Goal: Task Accomplishment & Management: Complete application form

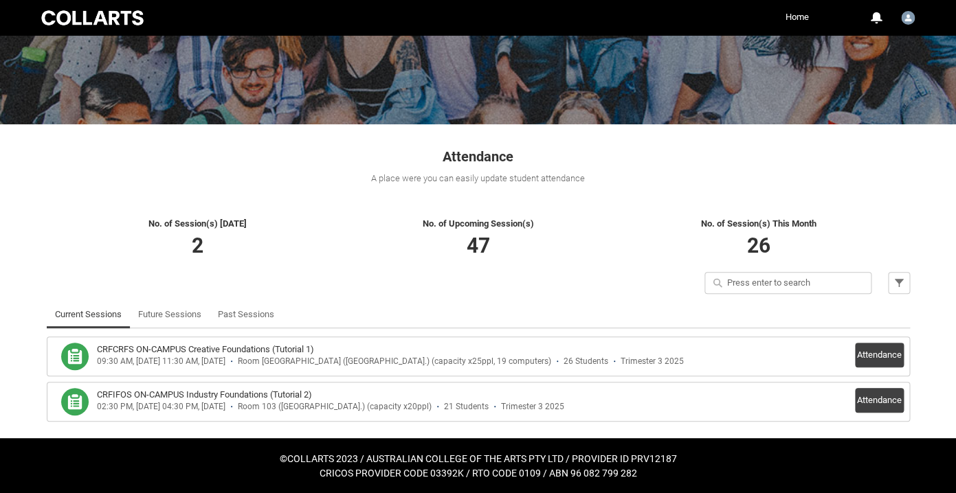
scroll to position [133, 0]
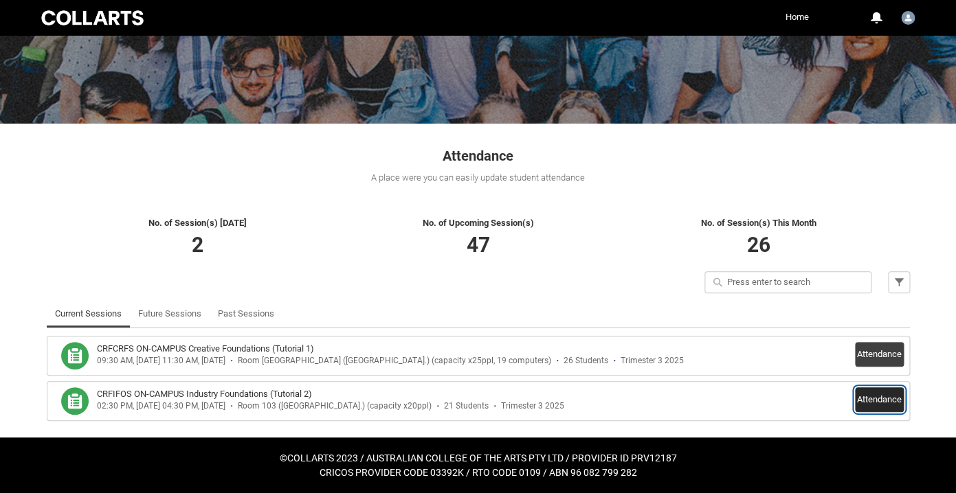
click at [888, 397] on button "Attendance" at bounding box center [879, 399] width 49 height 25
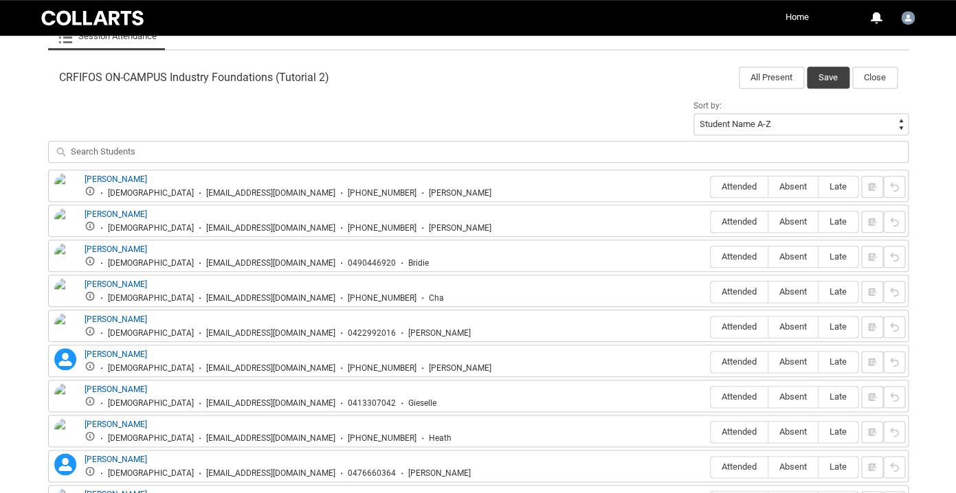
scroll to position [428, 0]
click at [804, 229] on label "Absent" at bounding box center [792, 221] width 49 height 21
click at [768, 221] on input "Absent" at bounding box center [767, 221] width 1 height 1
type lightning-radio-group "Absent"
radio input "true"
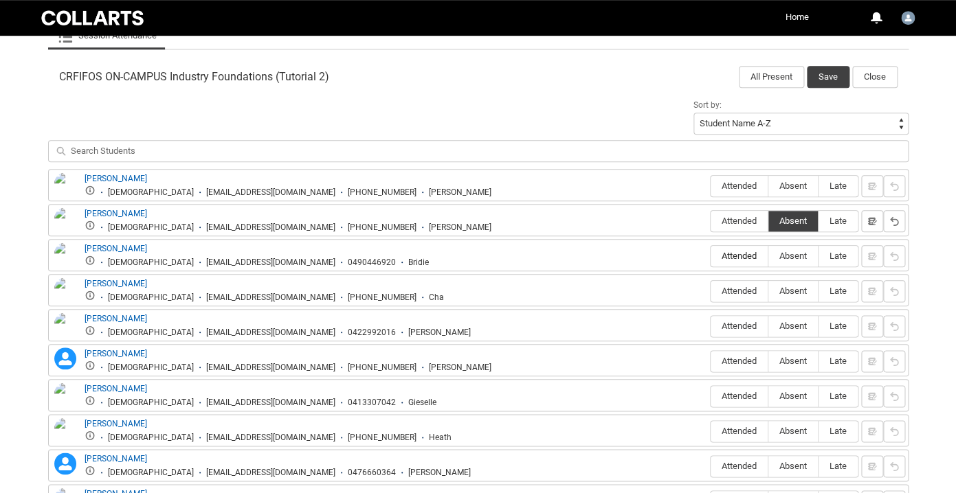
click at [743, 253] on span "Attended" at bounding box center [738, 256] width 57 height 10
click at [710, 256] on input "Attended" at bounding box center [710, 256] width 1 height 1
type lightning-radio-group "Attended"
radio input "true"
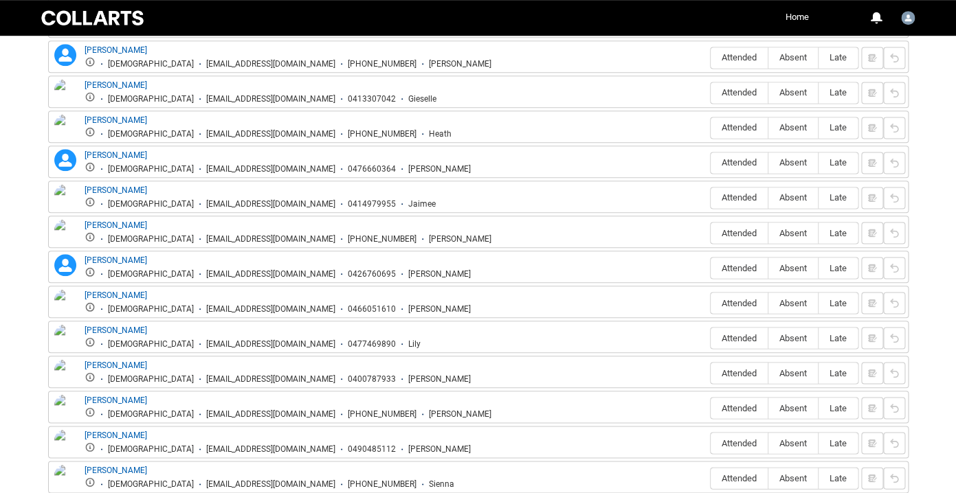
scroll to position [789, 0]
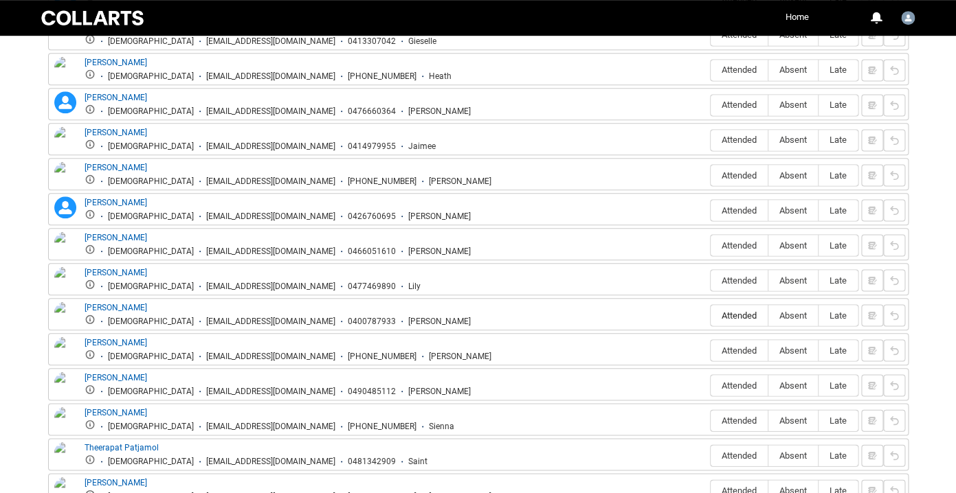
click at [749, 318] on span "Attended" at bounding box center [738, 315] width 57 height 10
click at [710, 315] on input "Attended" at bounding box center [710, 315] width 1 height 1
type lightning-radio-group "Attended"
radio input "true"
click at [737, 349] on span "Attended" at bounding box center [738, 350] width 57 height 10
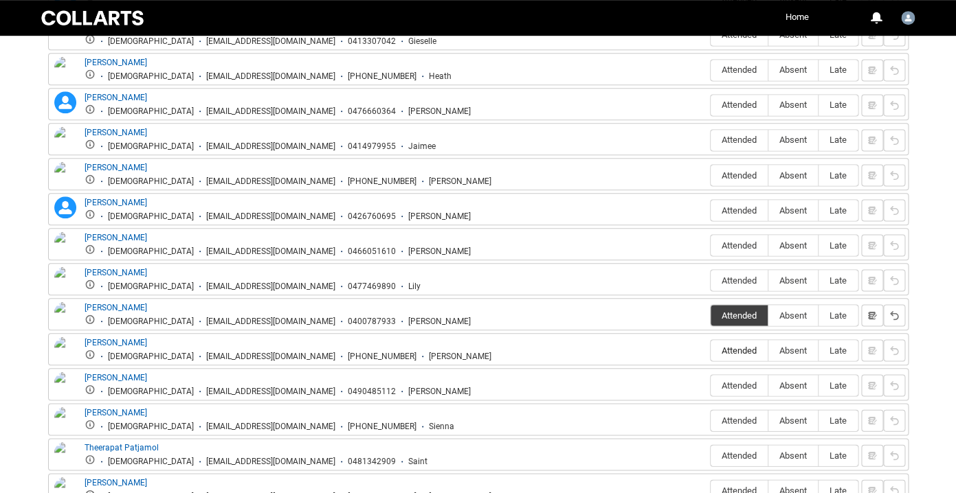
click at [710, 350] on input "Attended" at bounding box center [710, 350] width 1 height 1
type lightning-radio-group "Attended"
radio input "true"
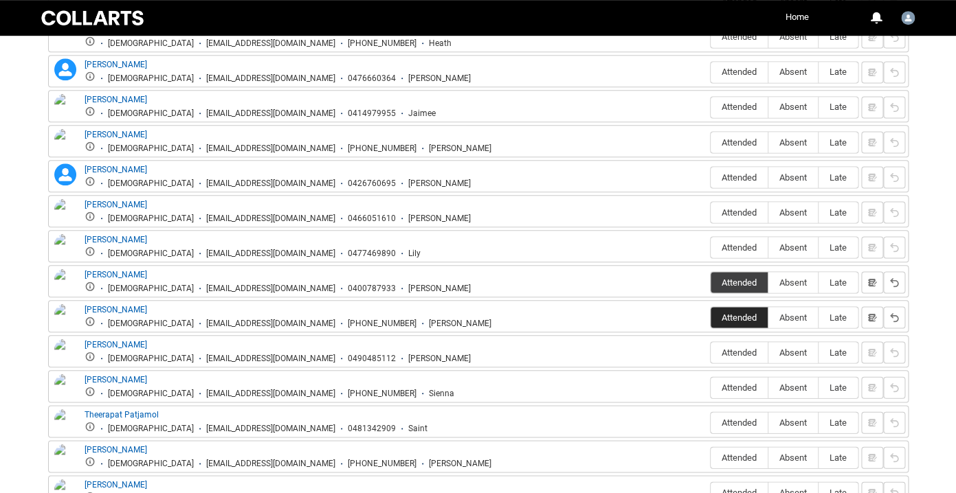
scroll to position [828, 0]
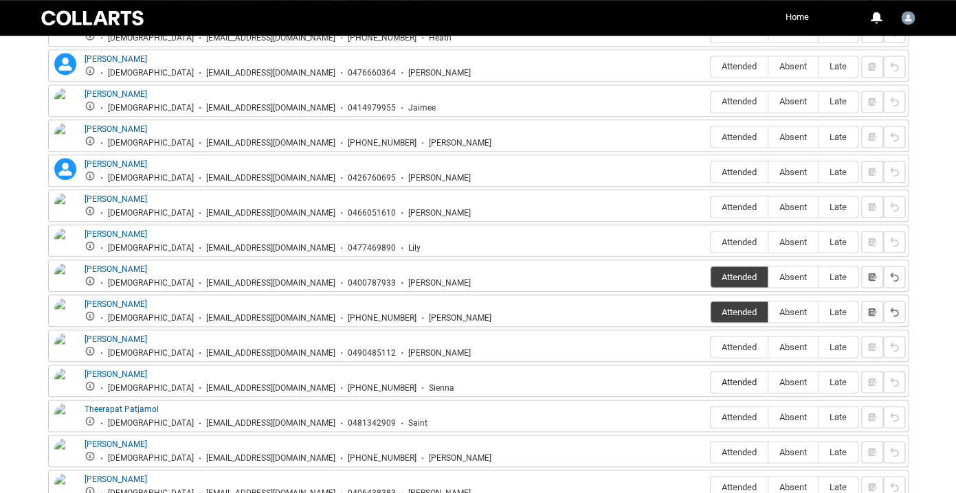
click at [738, 381] on span "Attended" at bounding box center [738, 381] width 57 height 10
click at [710, 381] on input "Attended" at bounding box center [710, 381] width 1 height 1
type lightning-radio-group "Attended"
radio input "true"
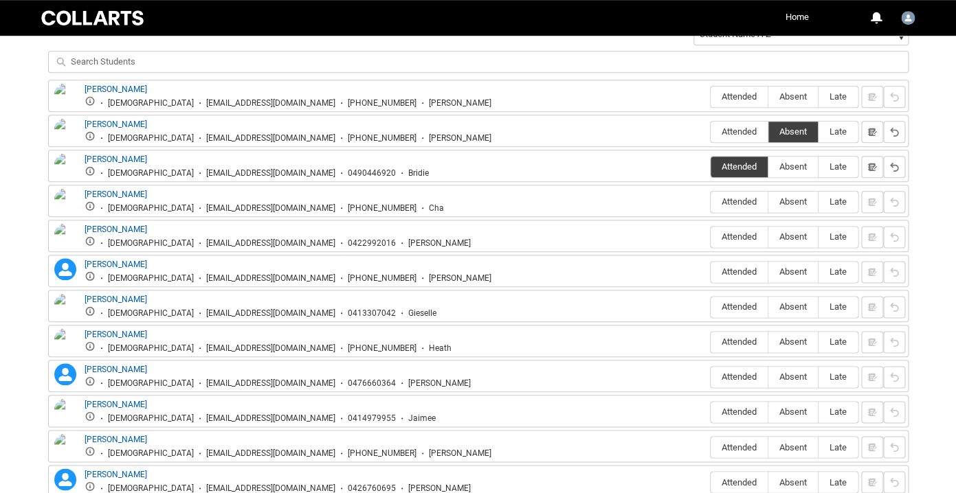
scroll to position [520, 0]
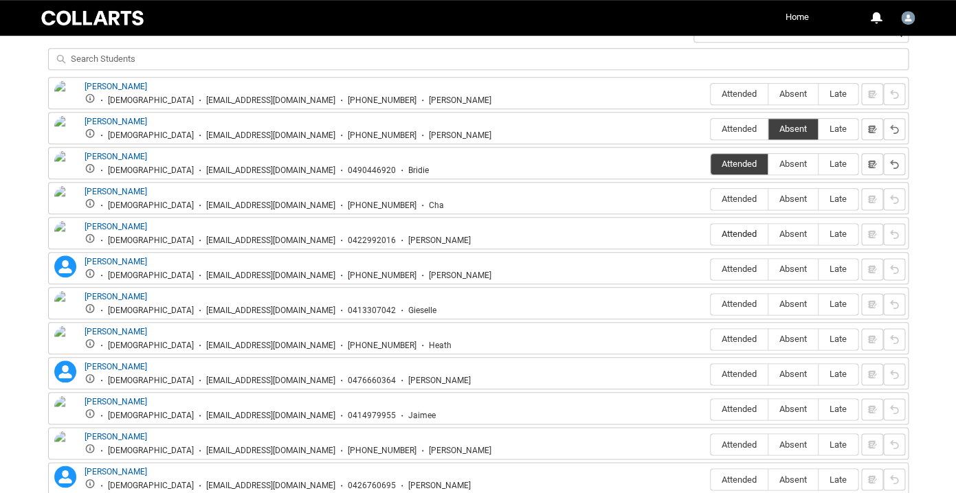
click at [730, 231] on span "Attended" at bounding box center [738, 234] width 57 height 10
click at [710, 234] on input "Attended" at bounding box center [710, 234] width 1 height 1
type lightning-radio-group "Attended"
radio input "true"
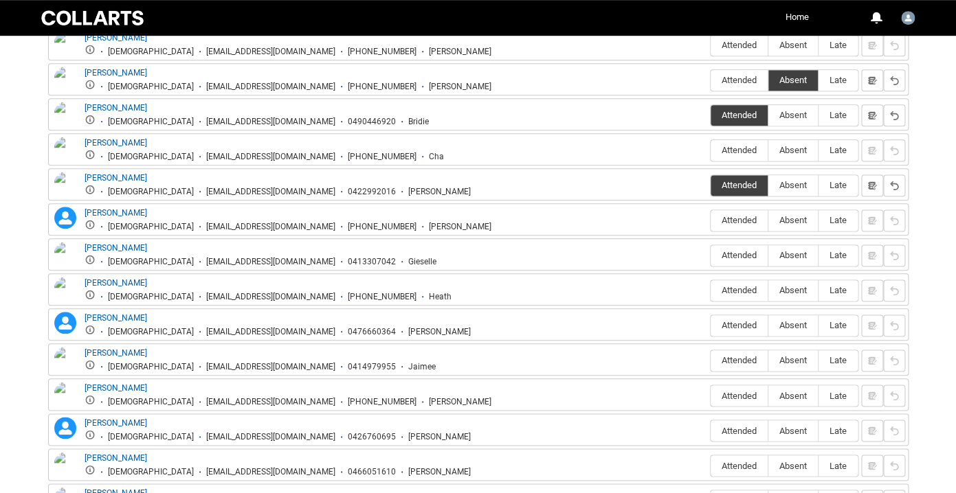
scroll to position [594, 0]
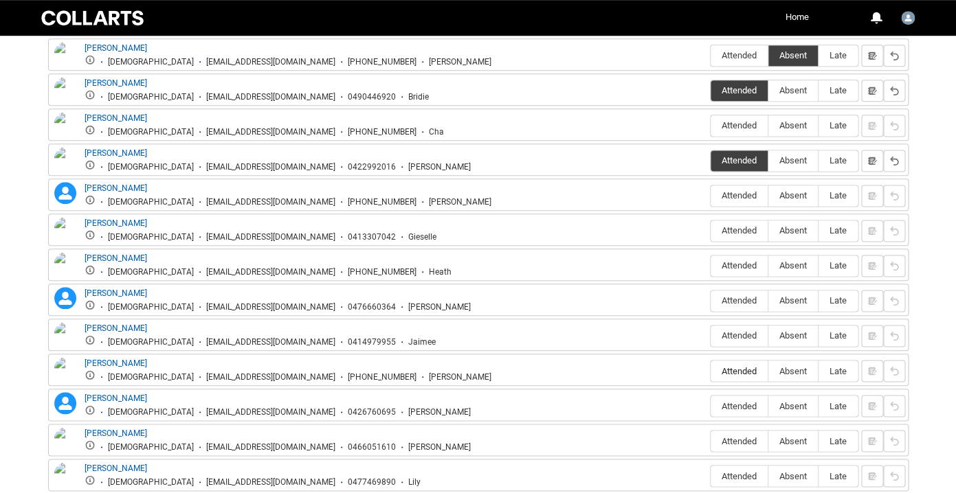
click at [731, 374] on span "Attended" at bounding box center [738, 370] width 57 height 10
click at [710, 371] on input "Attended" at bounding box center [710, 370] width 1 height 1
type lightning-radio-group "Attended"
radio input "true"
click at [730, 300] on span "Attended" at bounding box center [738, 300] width 57 height 10
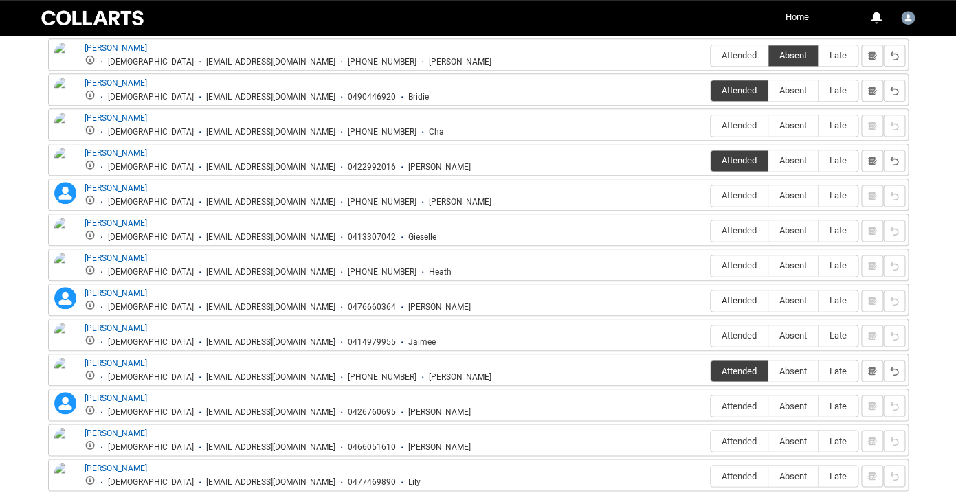
click at [710, 300] on input "Attended" at bounding box center [710, 300] width 1 height 1
type lightning-radio-group "Attended"
radio input "true"
click at [744, 407] on span "Attended" at bounding box center [738, 405] width 57 height 10
click at [710, 406] on input "Attended" at bounding box center [710, 405] width 1 height 1
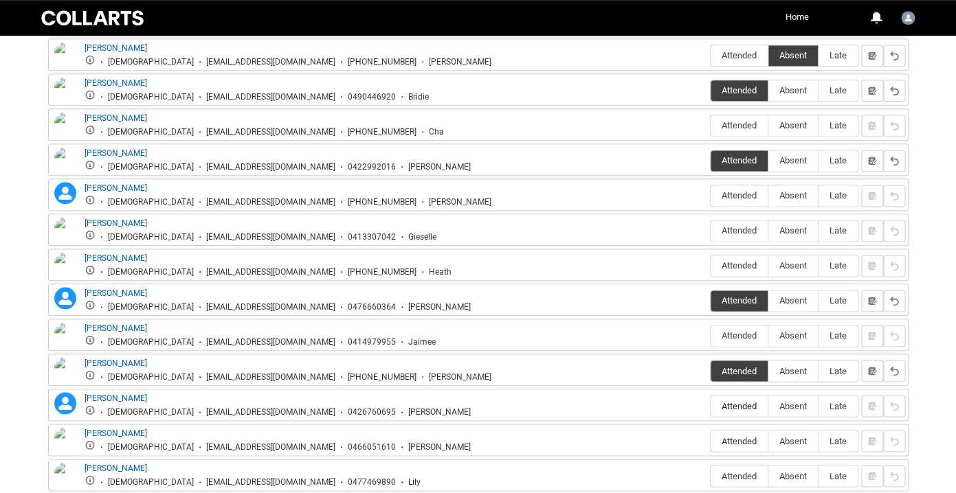
type lightning-radio-group "Attended"
radio input "true"
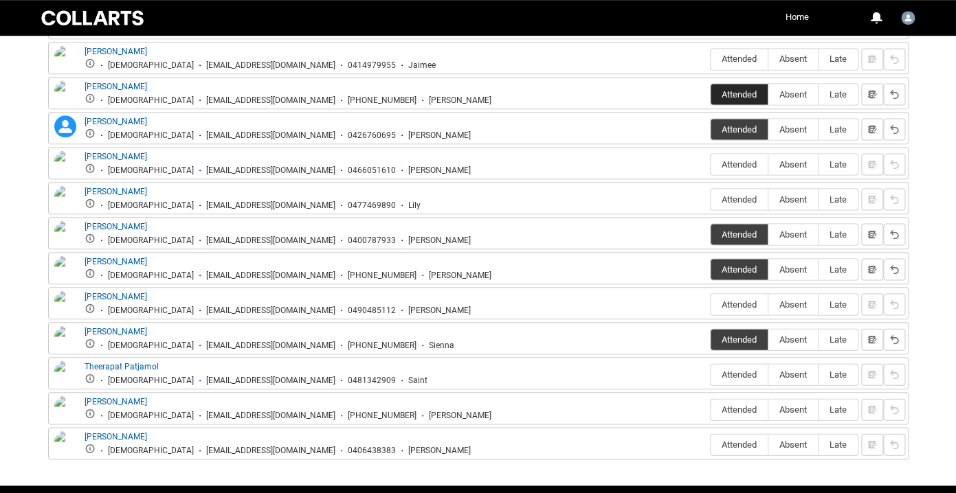
scroll to position [880, 0]
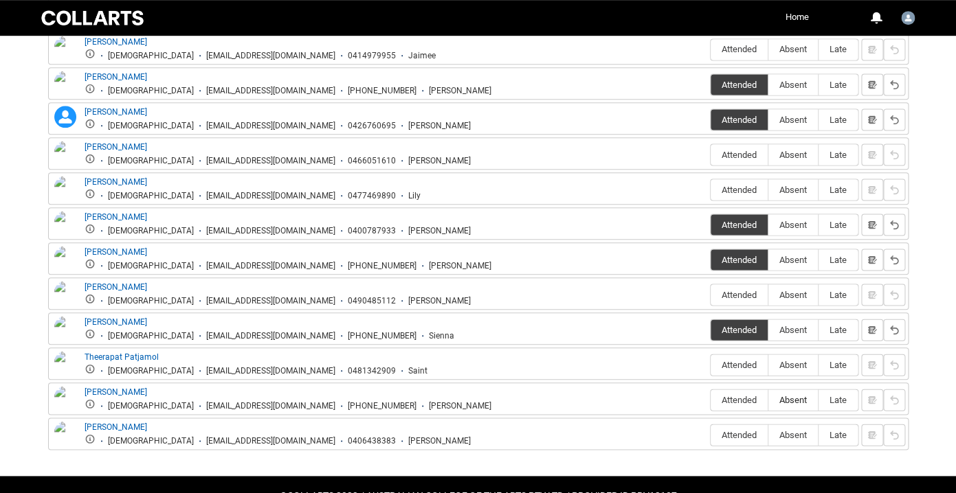
click at [792, 405] on span "Absent" at bounding box center [792, 399] width 49 height 10
click at [768, 400] on input "Absent" at bounding box center [767, 399] width 1 height 1
type lightning-radio-group "Absent"
radio input "true"
click at [789, 440] on span "Absent" at bounding box center [792, 434] width 49 height 10
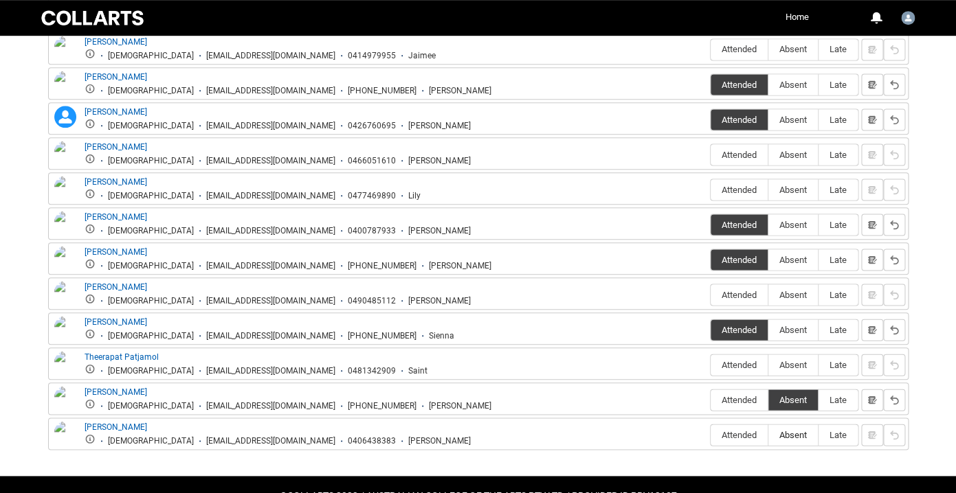
click at [768, 435] on input "Absent" at bounding box center [767, 434] width 1 height 1
type lightning-radio-group "Absent"
radio input "true"
click at [796, 371] on label "Absent" at bounding box center [792, 364] width 49 height 21
click at [768, 365] on input "Absent" at bounding box center [767, 364] width 1 height 1
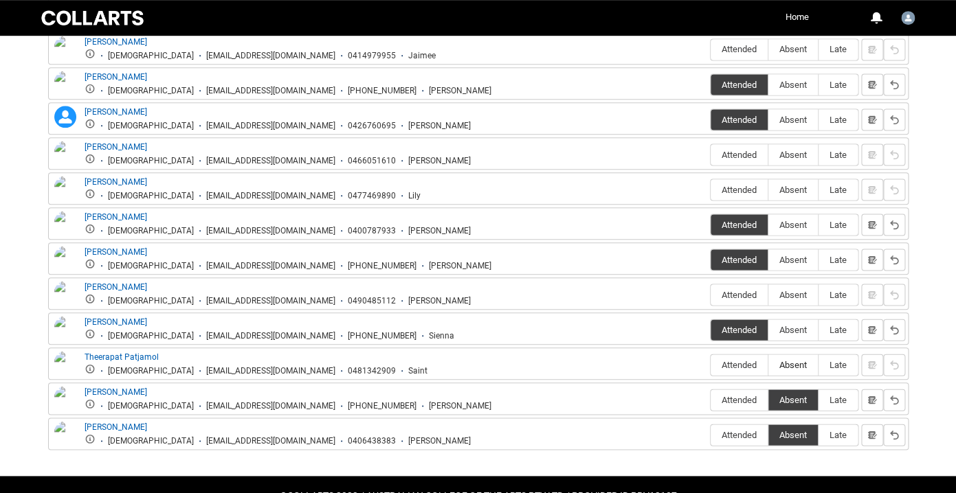
type lightning-radio-group "Absent"
radio input "true"
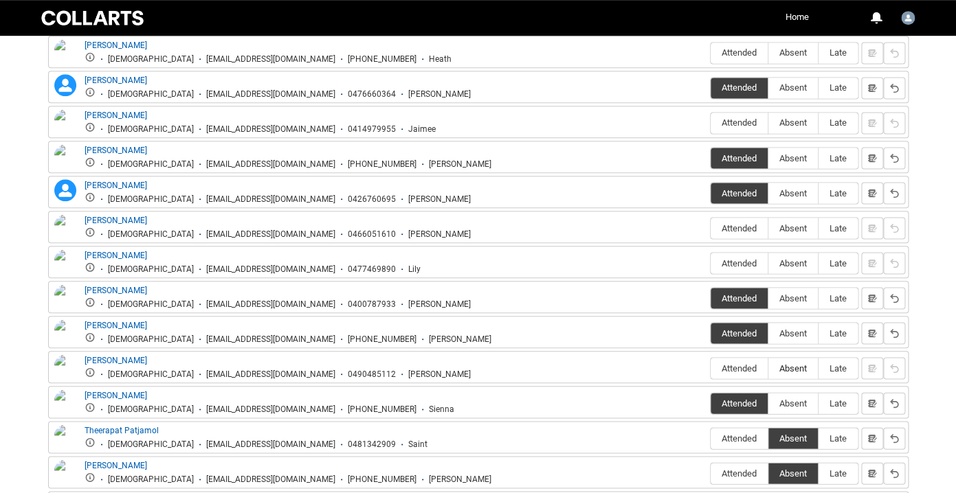
scroll to position [804, 0]
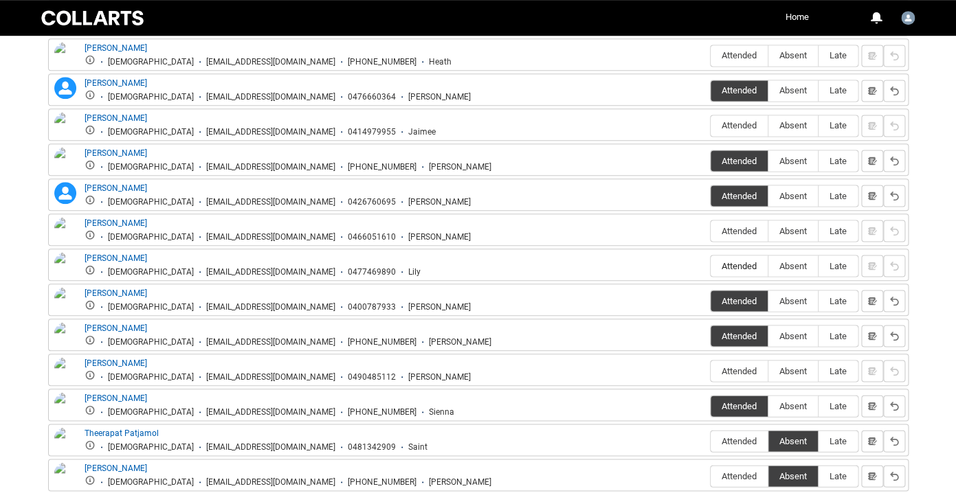
click at [731, 269] on span "Attended" at bounding box center [738, 265] width 57 height 10
click at [710, 266] on input "Attended" at bounding box center [710, 265] width 1 height 1
type lightning-radio-group "Attended"
radio input "true"
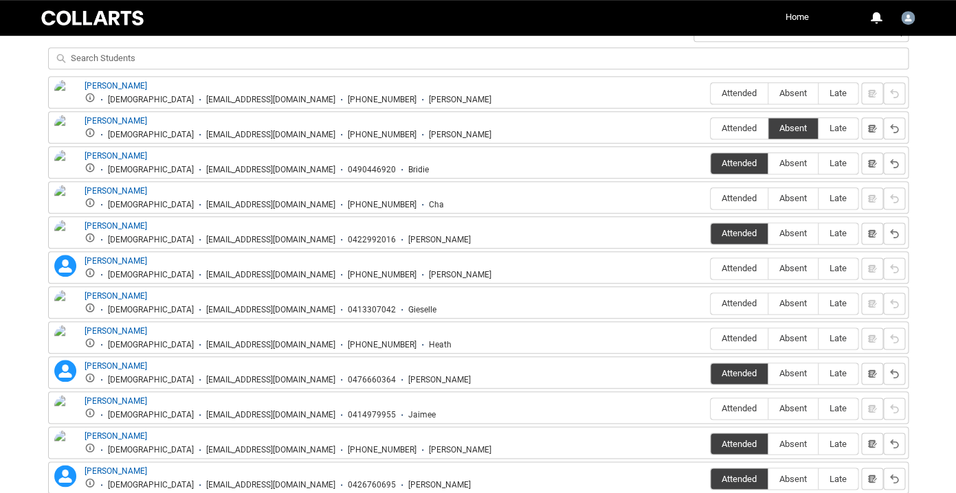
scroll to position [526, 0]
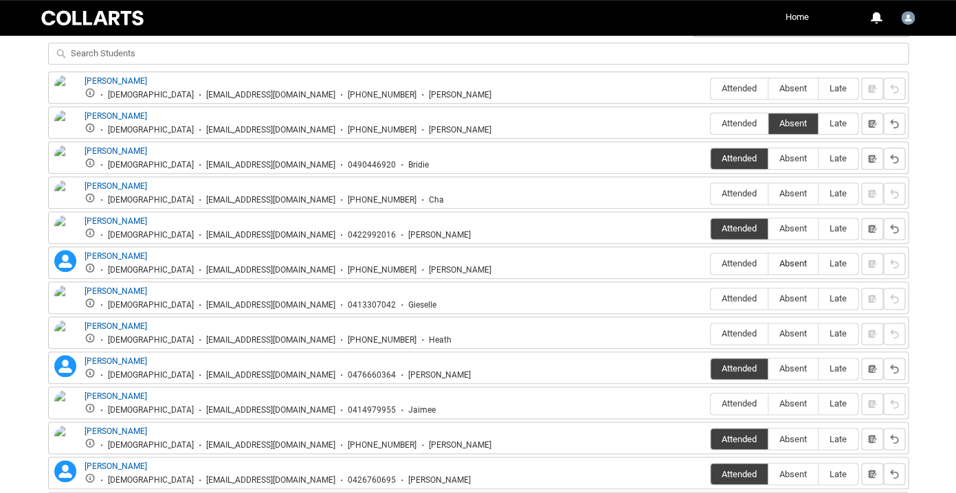
click at [806, 262] on span "Absent" at bounding box center [792, 263] width 49 height 10
click at [768, 263] on input "Absent" at bounding box center [767, 263] width 1 height 1
type lightning-radio-group "Absent"
radio input "true"
click at [795, 301] on span "Absent" at bounding box center [792, 298] width 49 height 10
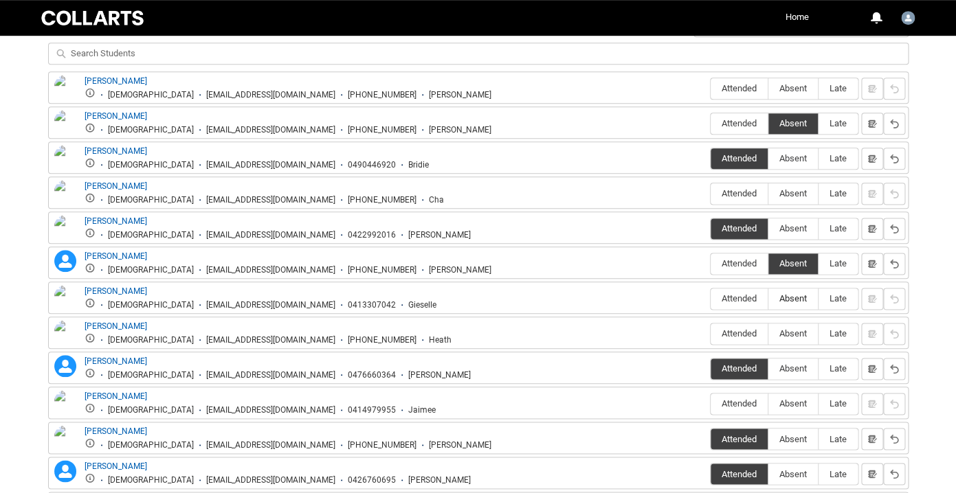
click at [768, 299] on input "Absent" at bounding box center [767, 298] width 1 height 1
type lightning-radio-group "Absent"
radio input "true"
click at [789, 335] on span "Absent" at bounding box center [792, 333] width 49 height 10
click at [768, 334] on input "Absent" at bounding box center [767, 333] width 1 height 1
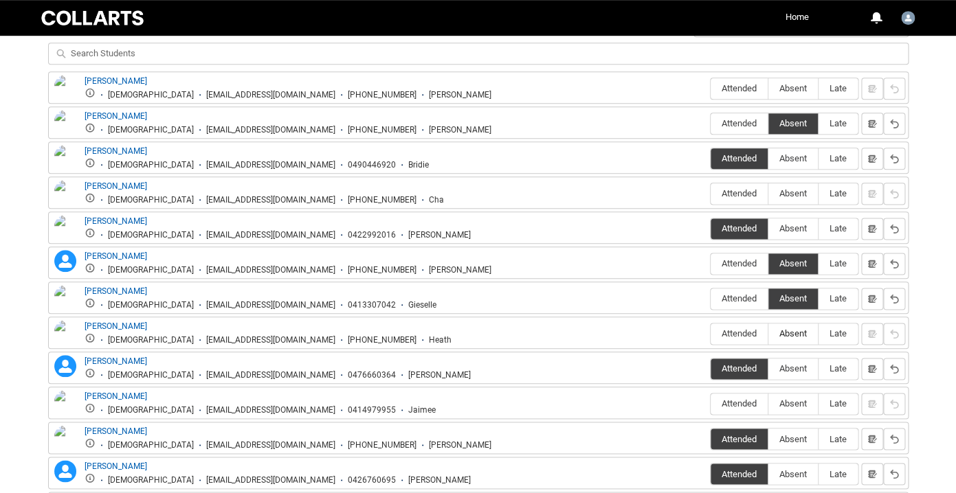
type lightning-radio-group "Absent"
radio input "true"
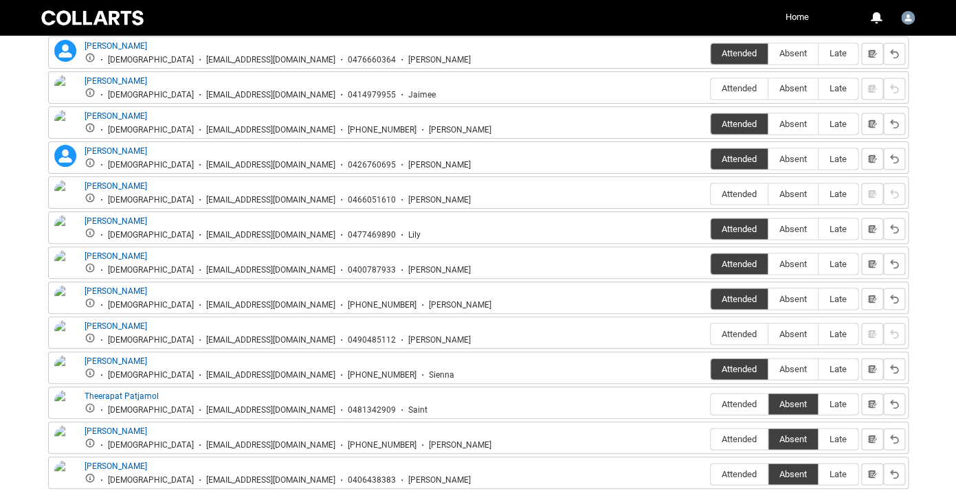
scroll to position [840, 0]
click at [791, 336] on span "Absent" at bounding box center [792, 334] width 49 height 10
click at [768, 335] on input "Absent" at bounding box center [767, 334] width 1 height 1
type lightning-radio-group "Absent"
radio input "true"
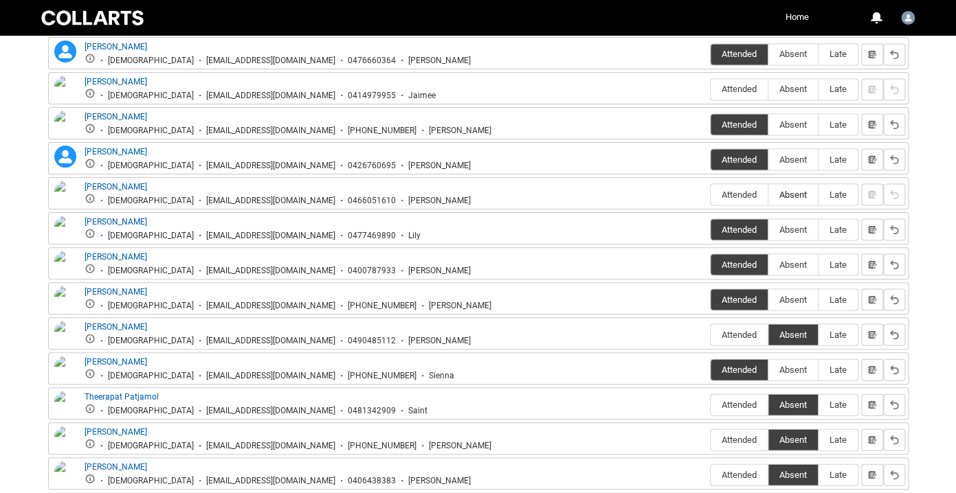
click at [787, 196] on span "Absent" at bounding box center [792, 194] width 49 height 10
click at [768, 194] on input "Absent" at bounding box center [767, 194] width 1 height 1
type lightning-radio-group "Absent"
radio input "true"
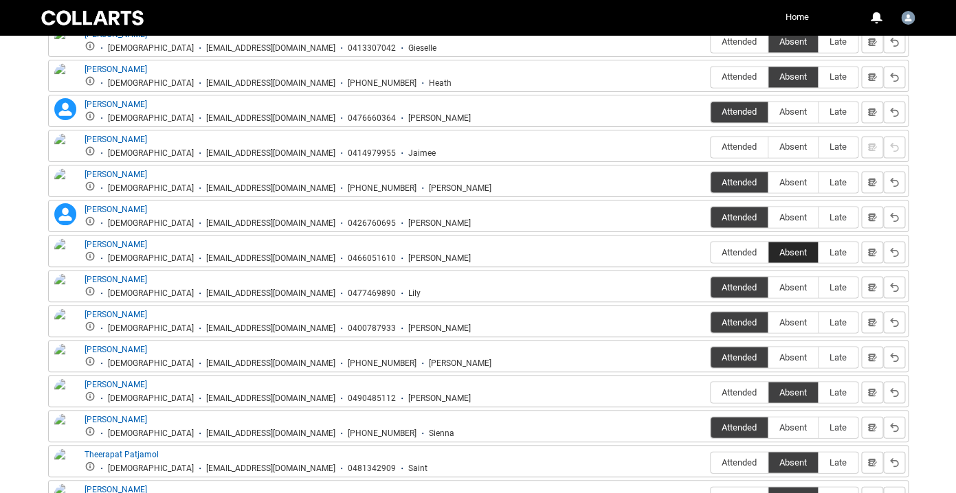
scroll to position [781, 0]
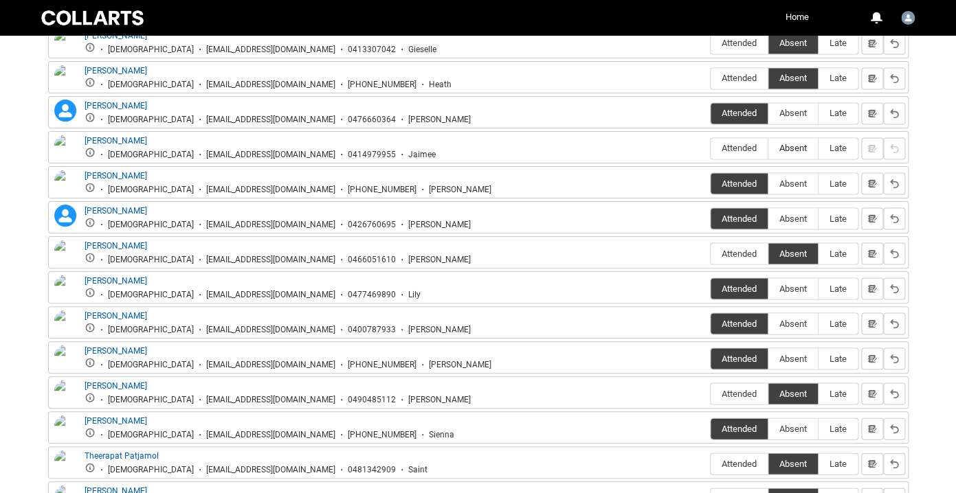
click at [790, 148] on span "Absent" at bounding box center [792, 148] width 49 height 10
click at [768, 148] on input "Absent" at bounding box center [767, 148] width 1 height 1
type lightning-radio-group "Absent"
radio input "true"
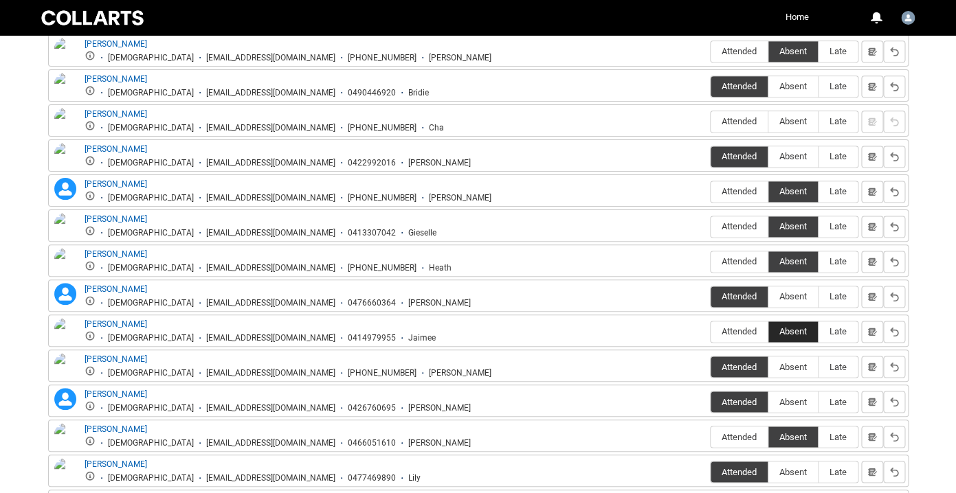
scroll to position [595, 0]
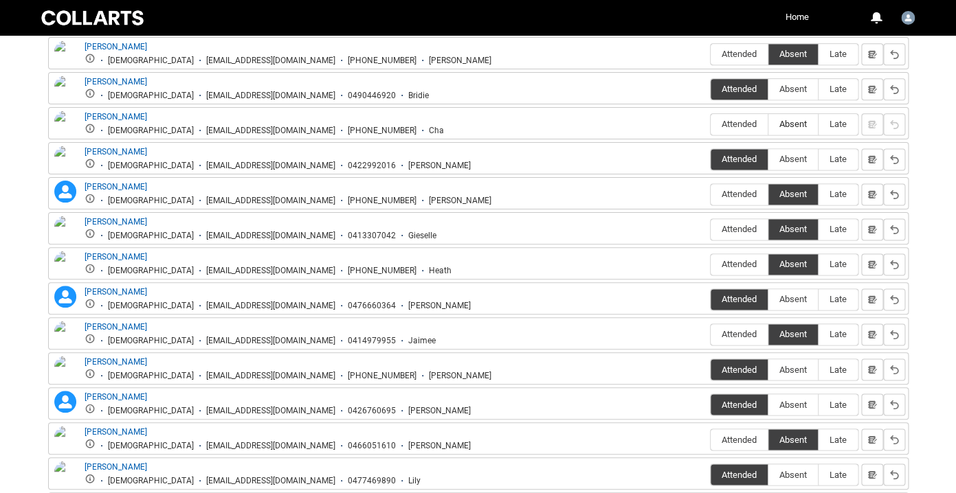
click at [791, 128] on span "Absent" at bounding box center [792, 124] width 49 height 10
click at [768, 124] on input "Absent" at bounding box center [767, 124] width 1 height 1
type lightning-radio-group "Absent"
radio input "true"
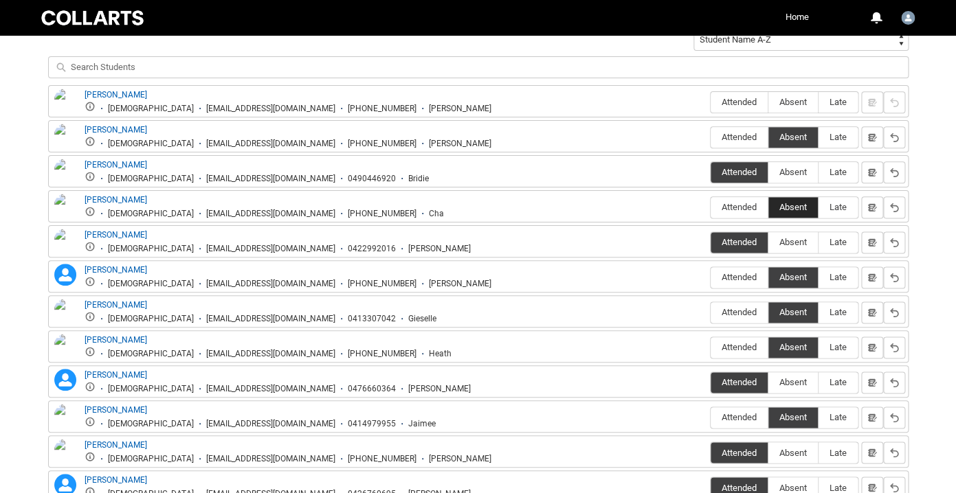
scroll to position [506, 0]
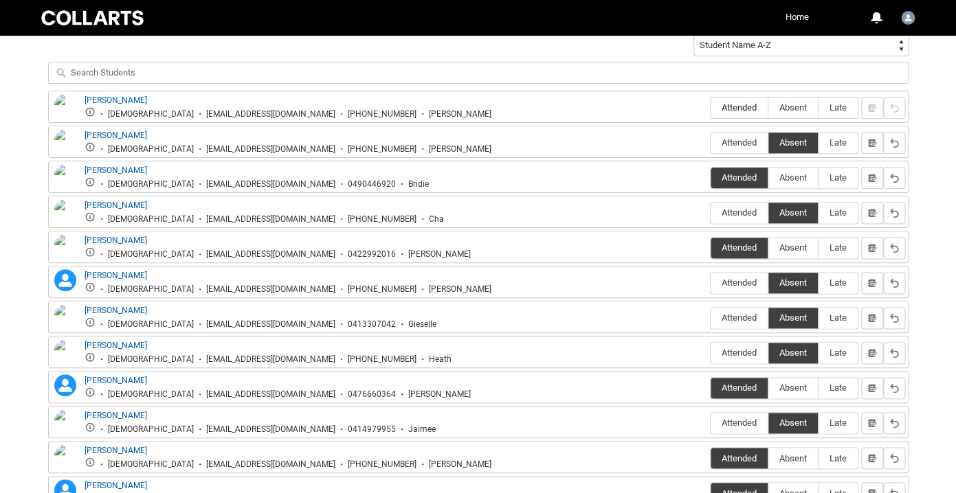
click at [725, 107] on span "Attended" at bounding box center [738, 107] width 57 height 10
click at [710, 107] on input "Attended" at bounding box center [710, 107] width 1 height 1
type lightning-radio-group "Attended"
radio input "true"
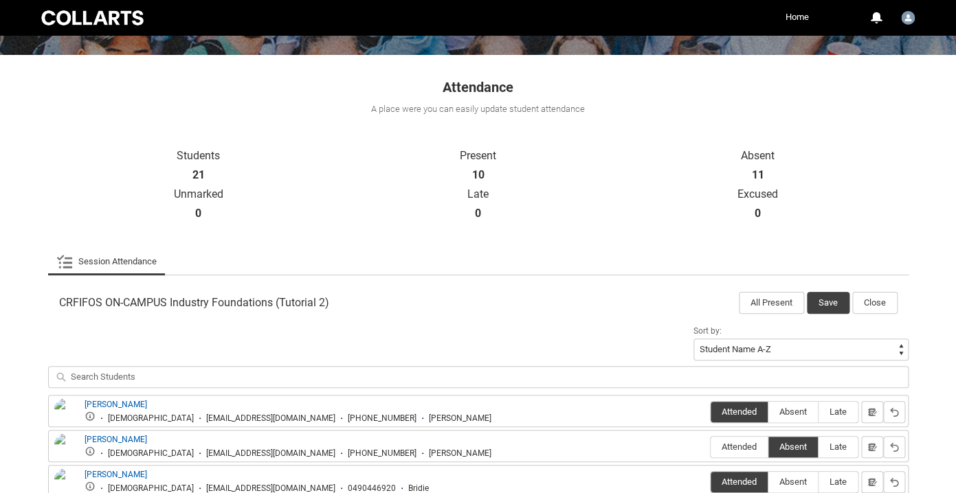
scroll to position [232, 0]
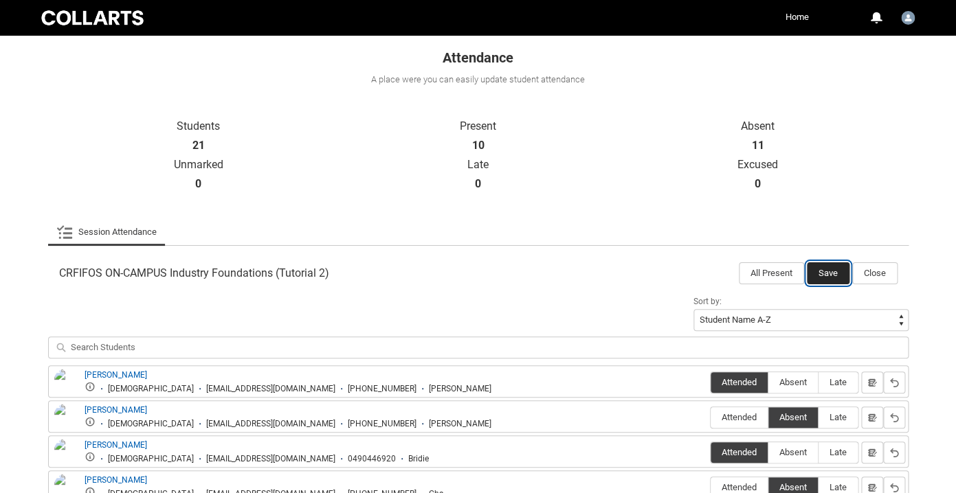
click at [827, 276] on button "Save" at bounding box center [827, 273] width 43 height 22
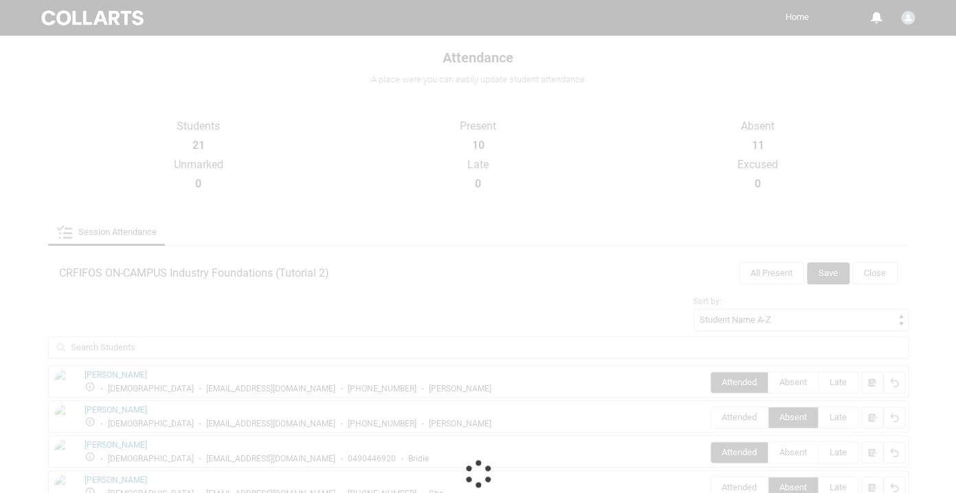
scroll to position [133, 0]
